Goal: Communication & Community: Connect with others

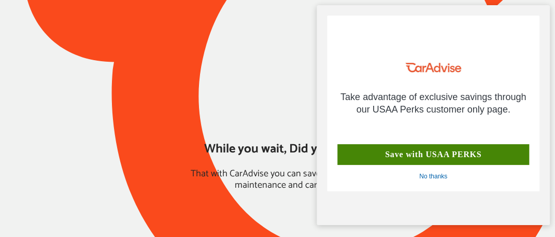
type input "*****"
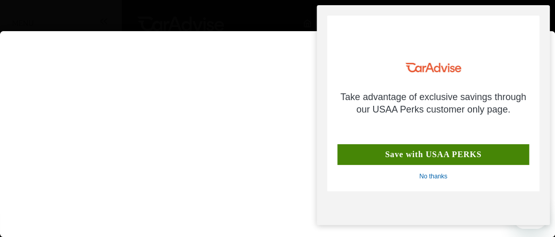
click at [418, 151] on div "Save with USAA PERKS" at bounding box center [433, 154] width 192 height 21
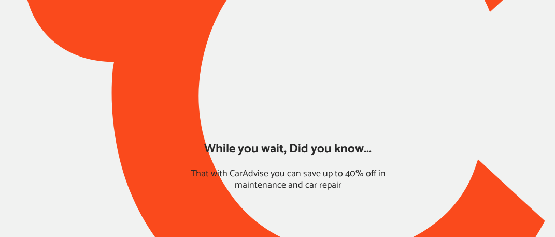
type input "*****"
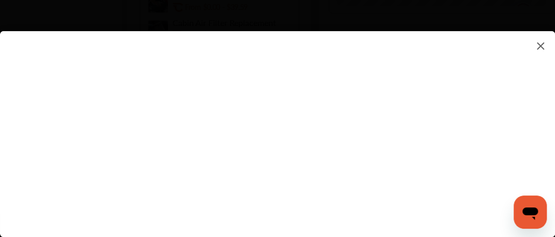
scroll to position [518, 0]
click at [417, 134] on flutter-view at bounding box center [277, 123] width 555 height 185
click at [273, 150] on flutter-view at bounding box center [277, 123] width 555 height 185
click at [406, 175] on flutter-view at bounding box center [277, 123] width 555 height 185
click at [375, 109] on flutter-view at bounding box center [277, 123] width 555 height 185
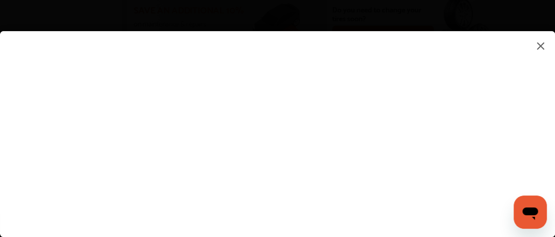
scroll to position [570, 0]
click at [540, 47] on img at bounding box center [540, 45] width 12 height 13
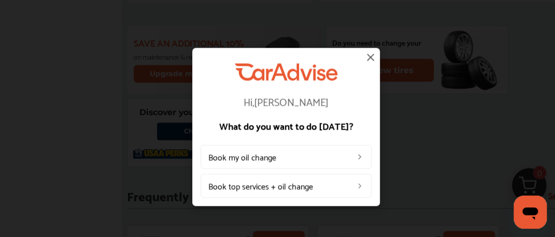
click at [370, 58] on img at bounding box center [370, 57] width 12 height 12
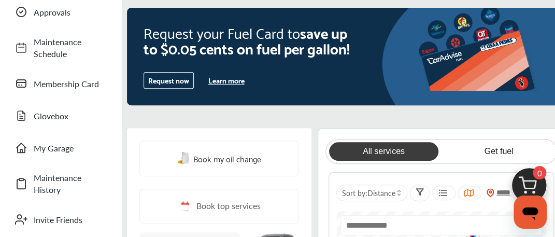
scroll to position [207, 0]
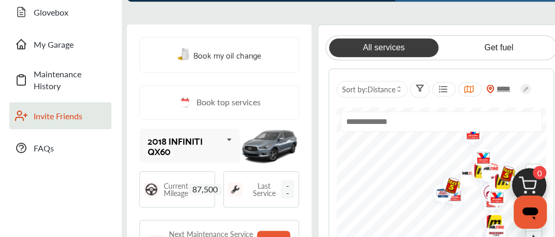
click at [45, 115] on span "Invite Friends" at bounding box center [70, 116] width 73 height 12
